Goal: Use online tool/utility: Utilize a website feature to perform a specific function

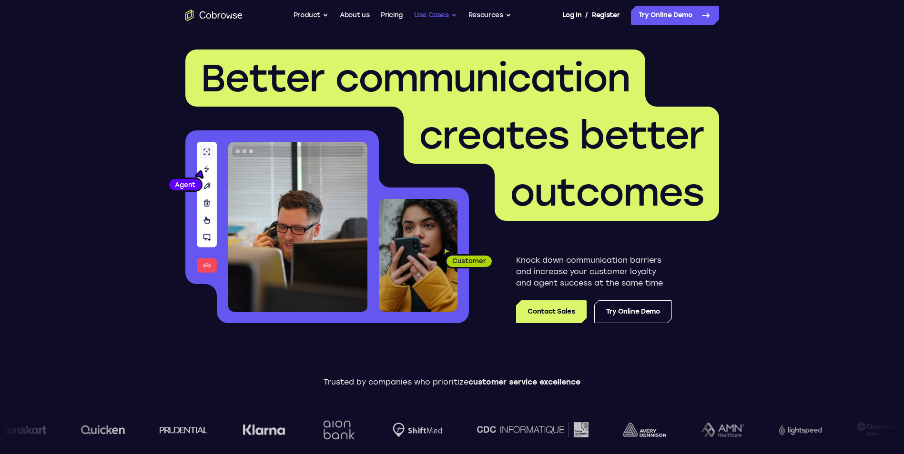
click at [435, 14] on button "Use Cases" at bounding box center [435, 15] width 43 height 19
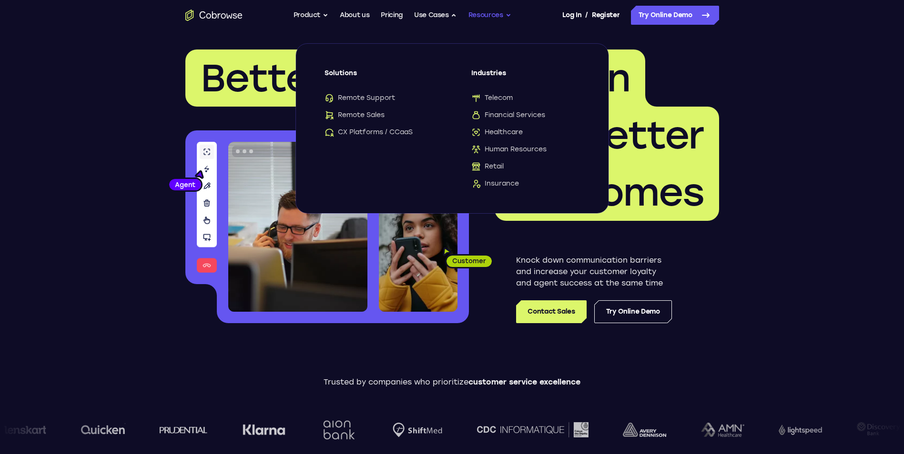
click at [478, 11] on button "Resources" at bounding box center [489, 15] width 43 height 19
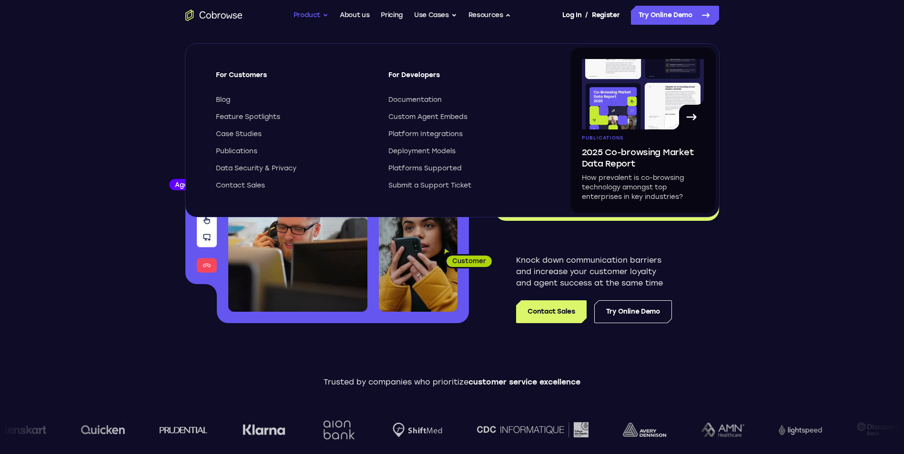
click at [307, 19] on button "Product" at bounding box center [310, 15] width 35 height 19
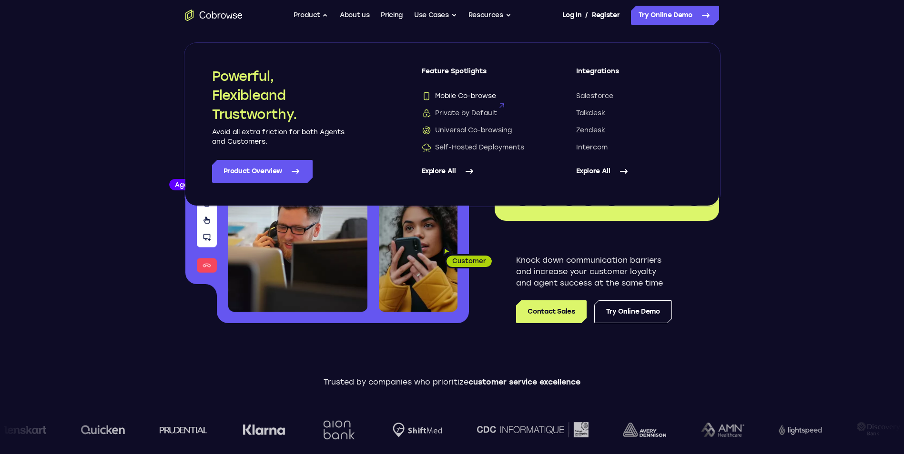
click at [467, 95] on span "Mobile Co-browse" at bounding box center [459, 96] width 74 height 10
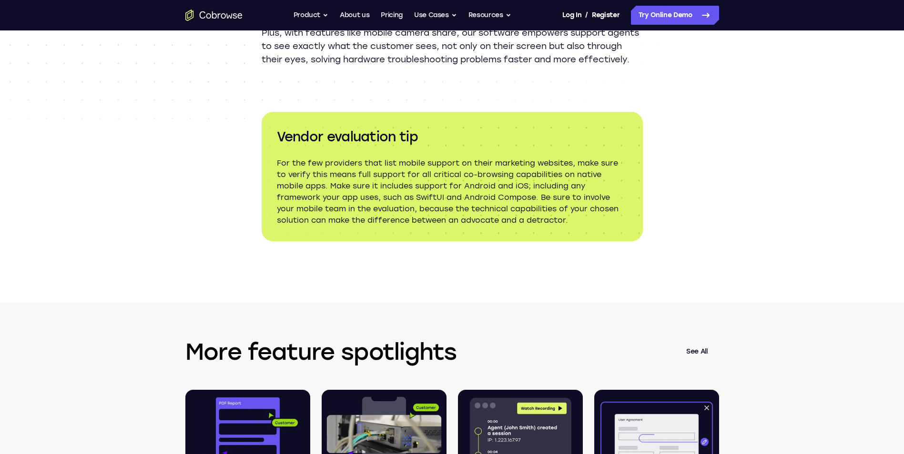
scroll to position [1334, 0]
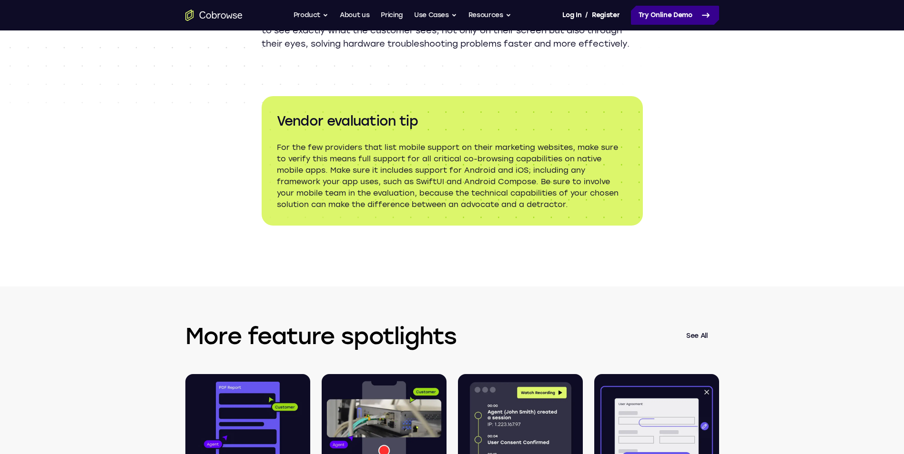
click at [664, 19] on link "Try Online Demo" at bounding box center [675, 15] width 88 height 19
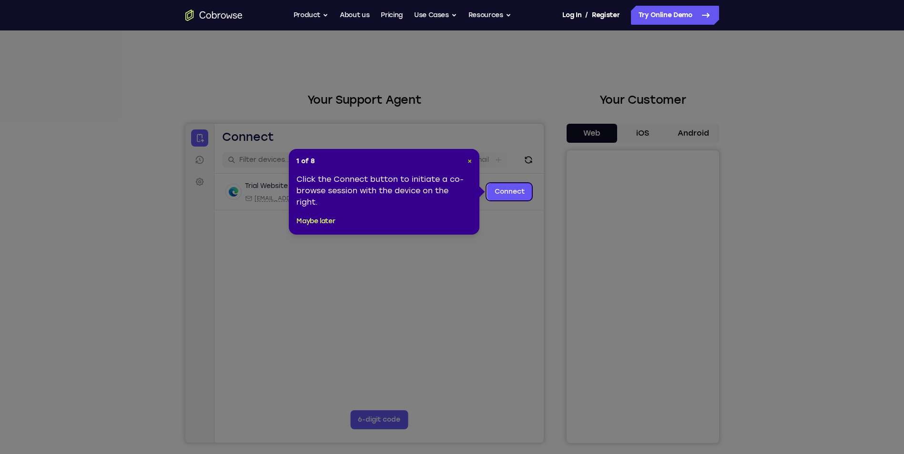
click at [471, 158] on span "×" at bounding box center [469, 161] width 4 height 8
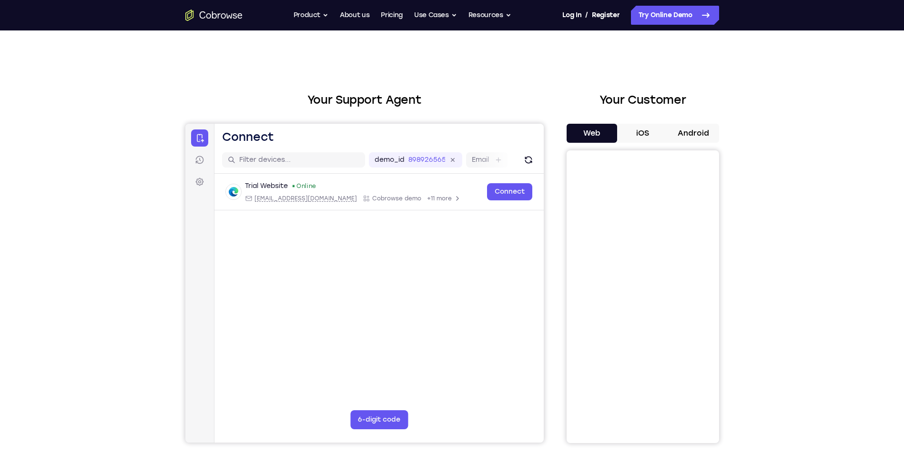
click at [817, 117] on div "Your Support Agent Your Customer Web iOS Android Next Steps We’d be happy to gi…" at bounding box center [452, 344] width 904 height 628
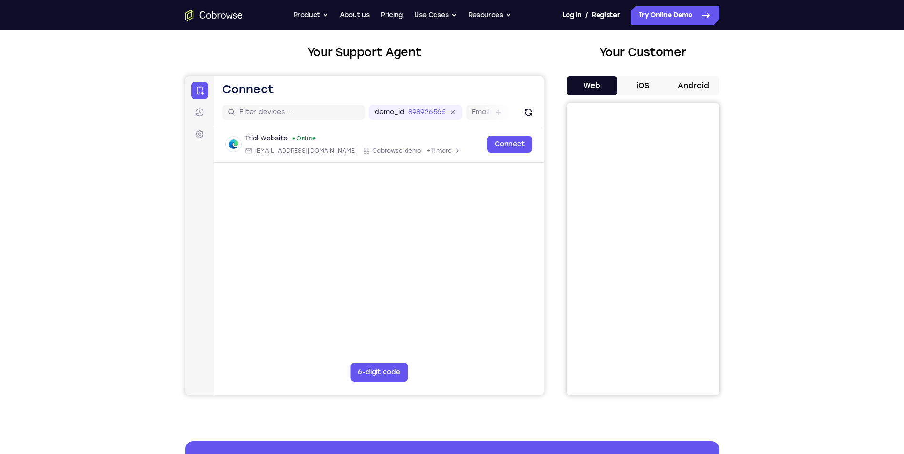
click at [87, 104] on div "Your Support Agent Your Customer Web iOS Android Next Steps We’d be happy to gi…" at bounding box center [452, 297] width 904 height 628
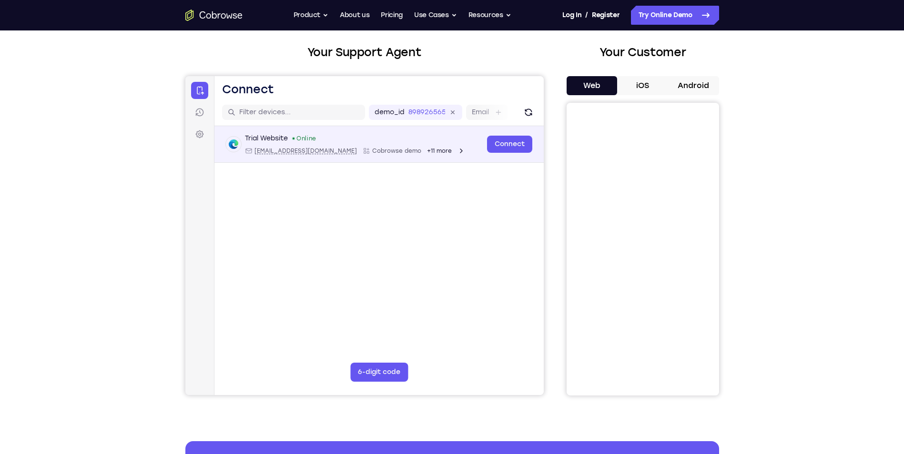
click at [426, 151] on div "+11 more" at bounding box center [445, 151] width 38 height 8
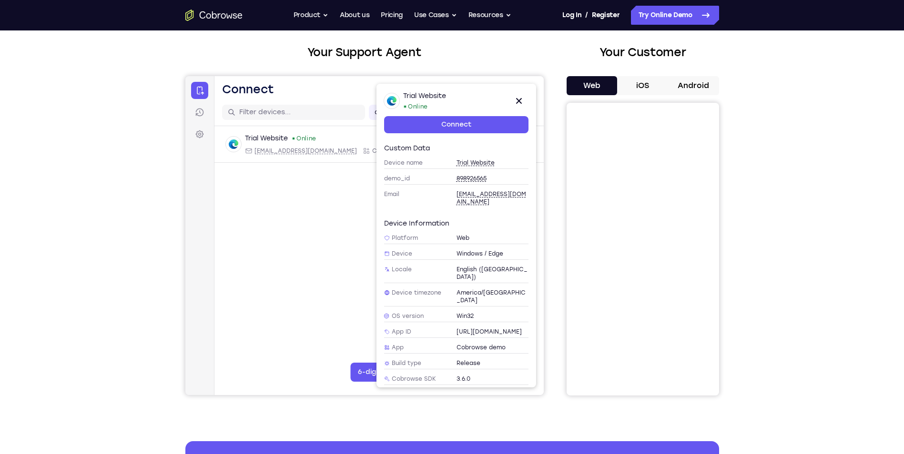
scroll to position [0, 0]
click at [305, 222] on main "demo_id 898926565 898926565 Email User ID Device ID Device name 6-digit code Co…" at bounding box center [378, 258] width 329 height 319
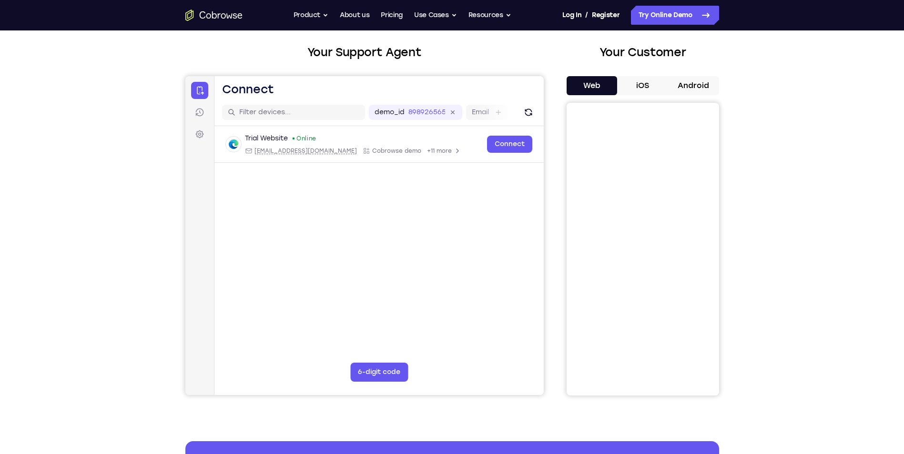
click at [646, 81] on button "iOS" at bounding box center [642, 85] width 51 height 19
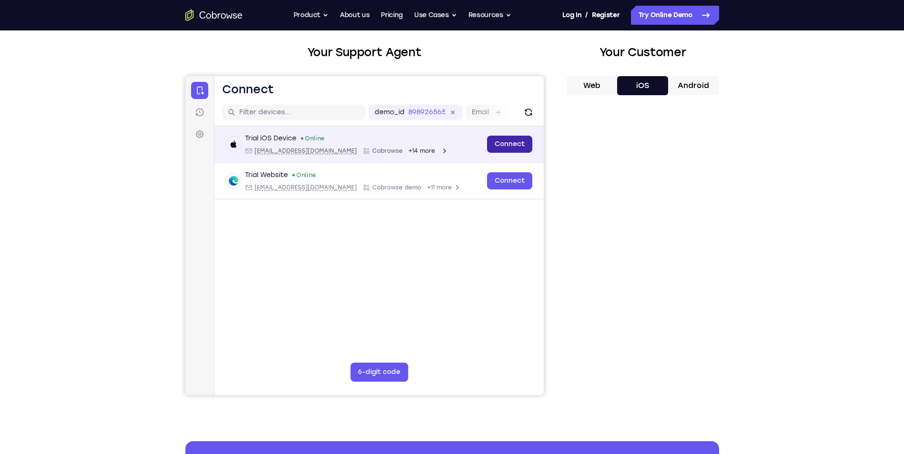
click at [490, 137] on link "Connect" at bounding box center [508, 144] width 45 height 17
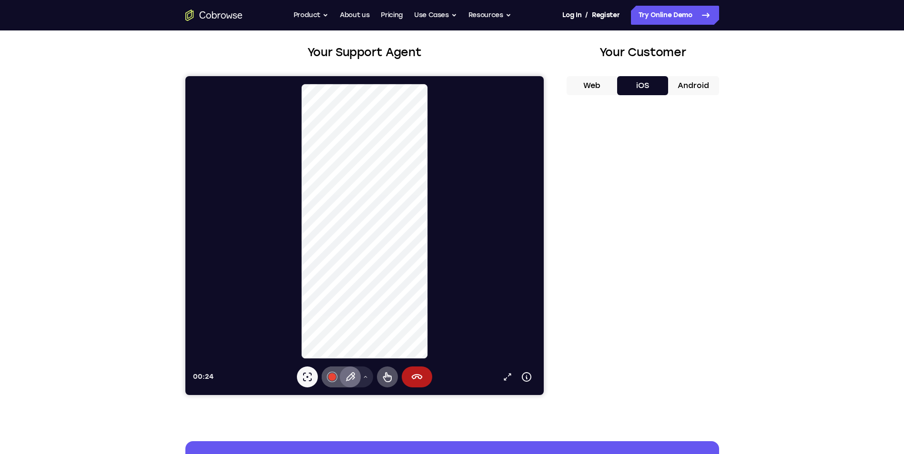
click at [352, 380] on icon at bounding box center [352, 377] width 4 height 6
click at [390, 380] on icon at bounding box center [386, 377] width 11 height 11
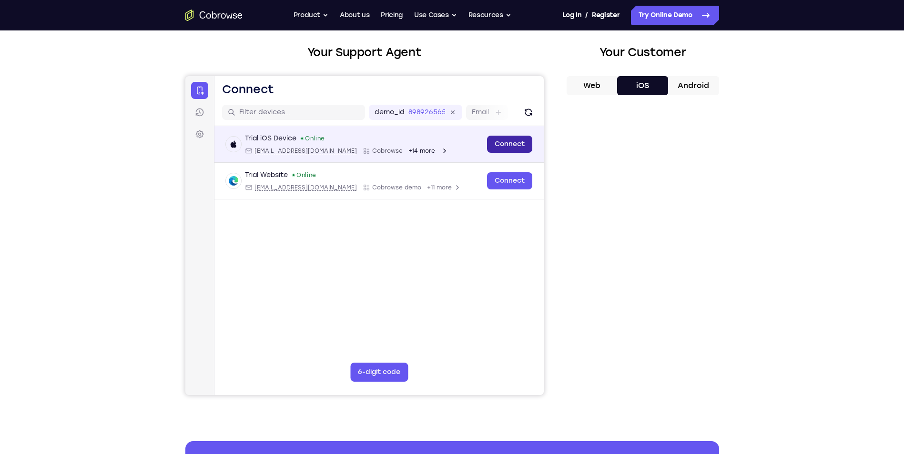
click at [496, 142] on link "Connect" at bounding box center [508, 144] width 45 height 17
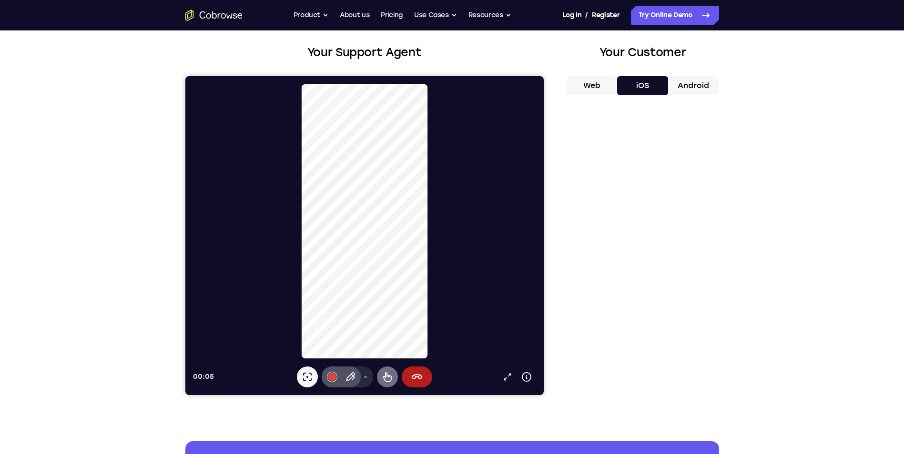
click at [385, 381] on icon at bounding box center [386, 377] width 11 height 11
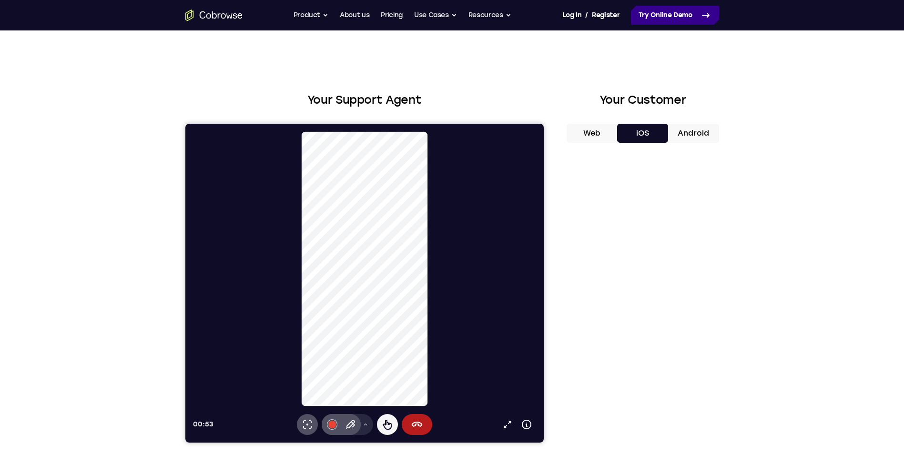
click at [695, 22] on link "Try Online Demo" at bounding box center [675, 15] width 88 height 19
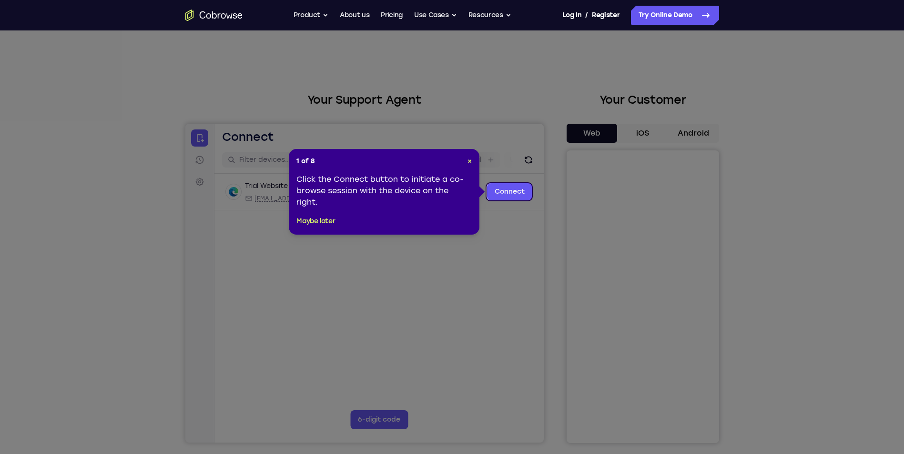
click at [475, 161] on div "1 of 8 × Click the Connect button to initiate a co-browse session with the devi…" at bounding box center [384, 192] width 191 height 86
click at [471, 162] on span "×" at bounding box center [469, 161] width 4 height 8
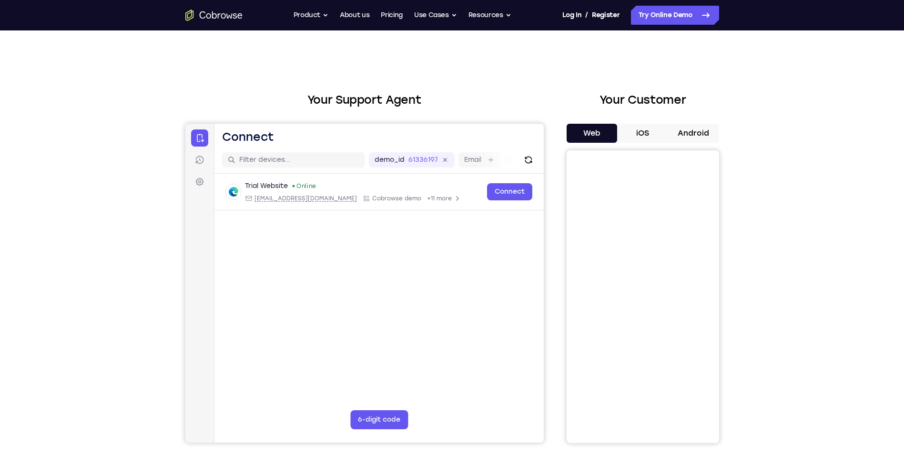
click at [453, 102] on h2 "Your Support Agent" at bounding box center [364, 99] width 358 height 17
